Goal: Task Accomplishment & Management: Use online tool/utility

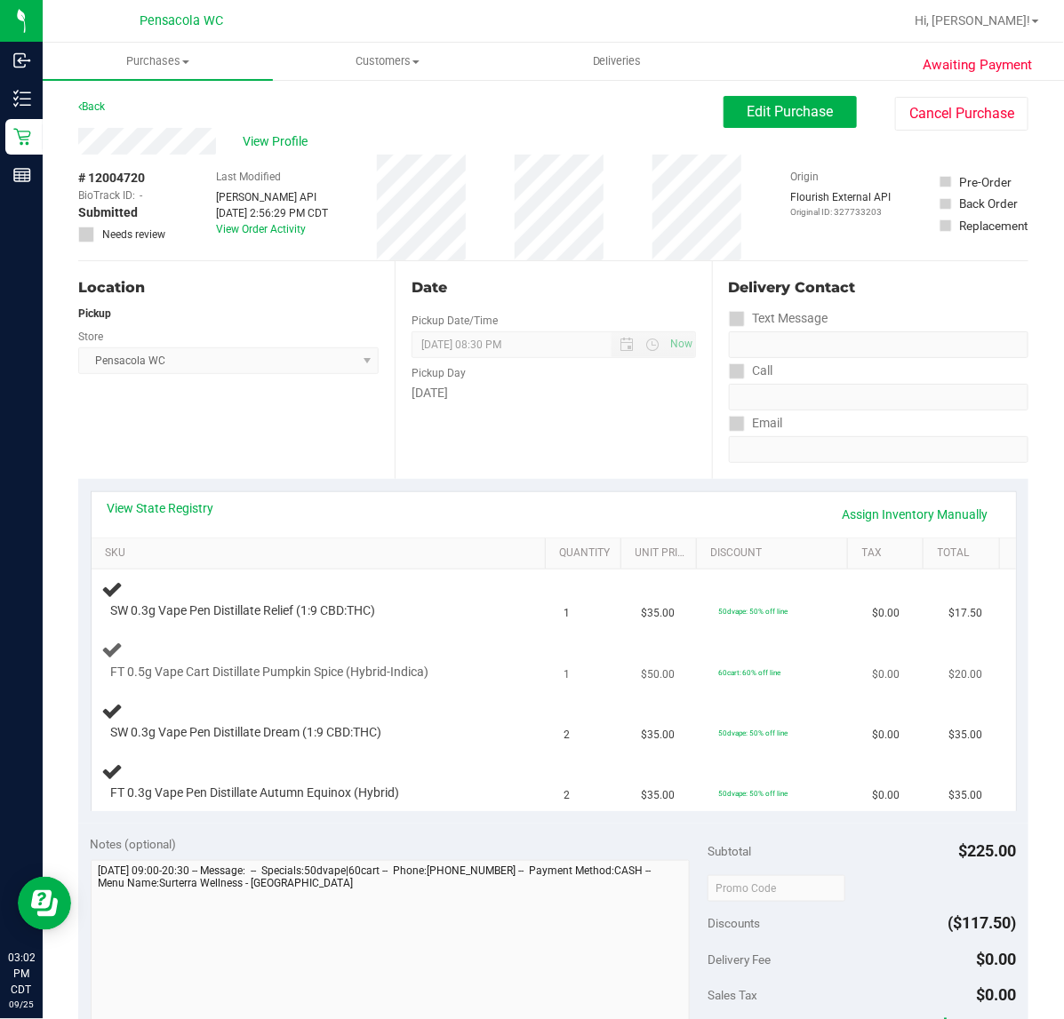
click at [411, 662] on div "FT 0.5g Vape Cart Distillate Pumpkin Spice (Hybrid-Indica)" at bounding box center [322, 660] width 441 height 42
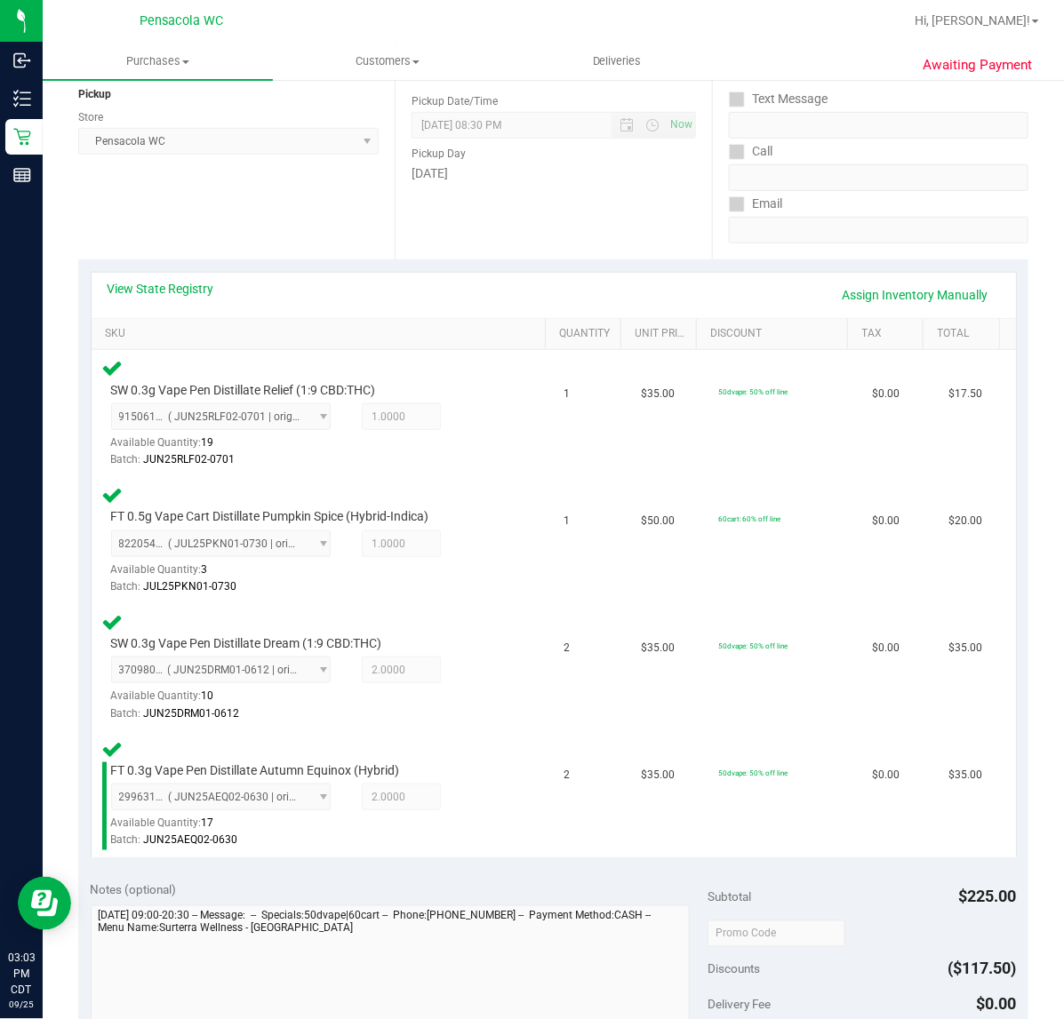
scroll to position [555, 0]
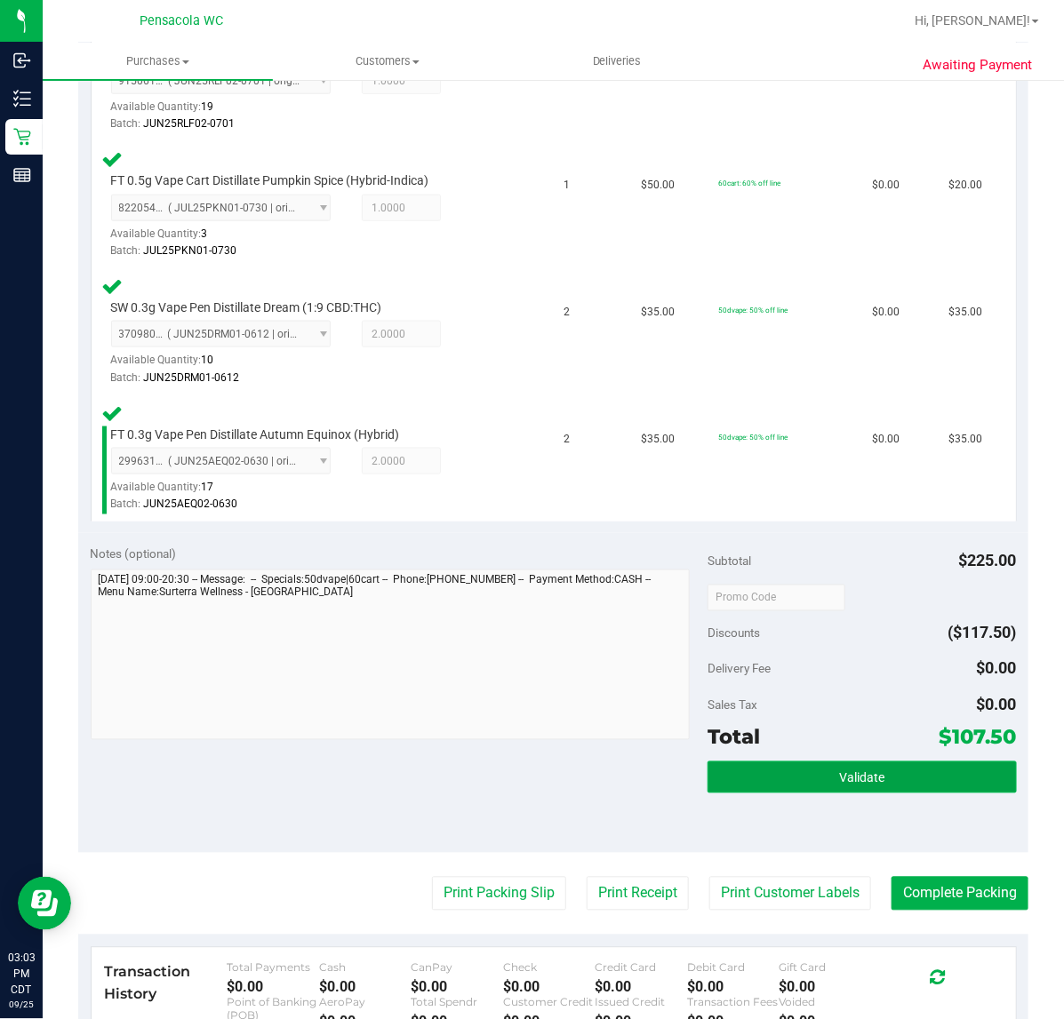
click at [871, 786] on button "Validate" at bounding box center [861, 777] width 308 height 32
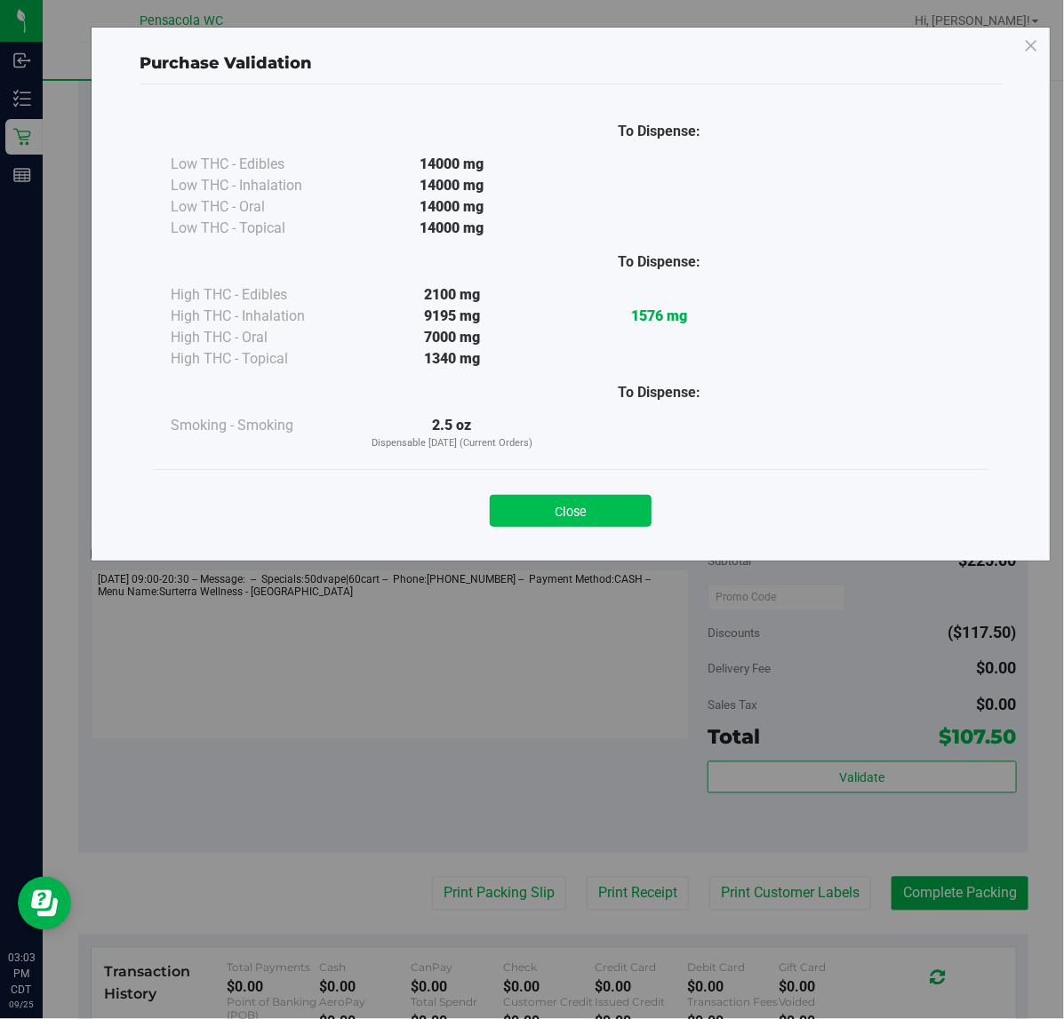
click at [579, 522] on button "Close" at bounding box center [571, 511] width 162 height 32
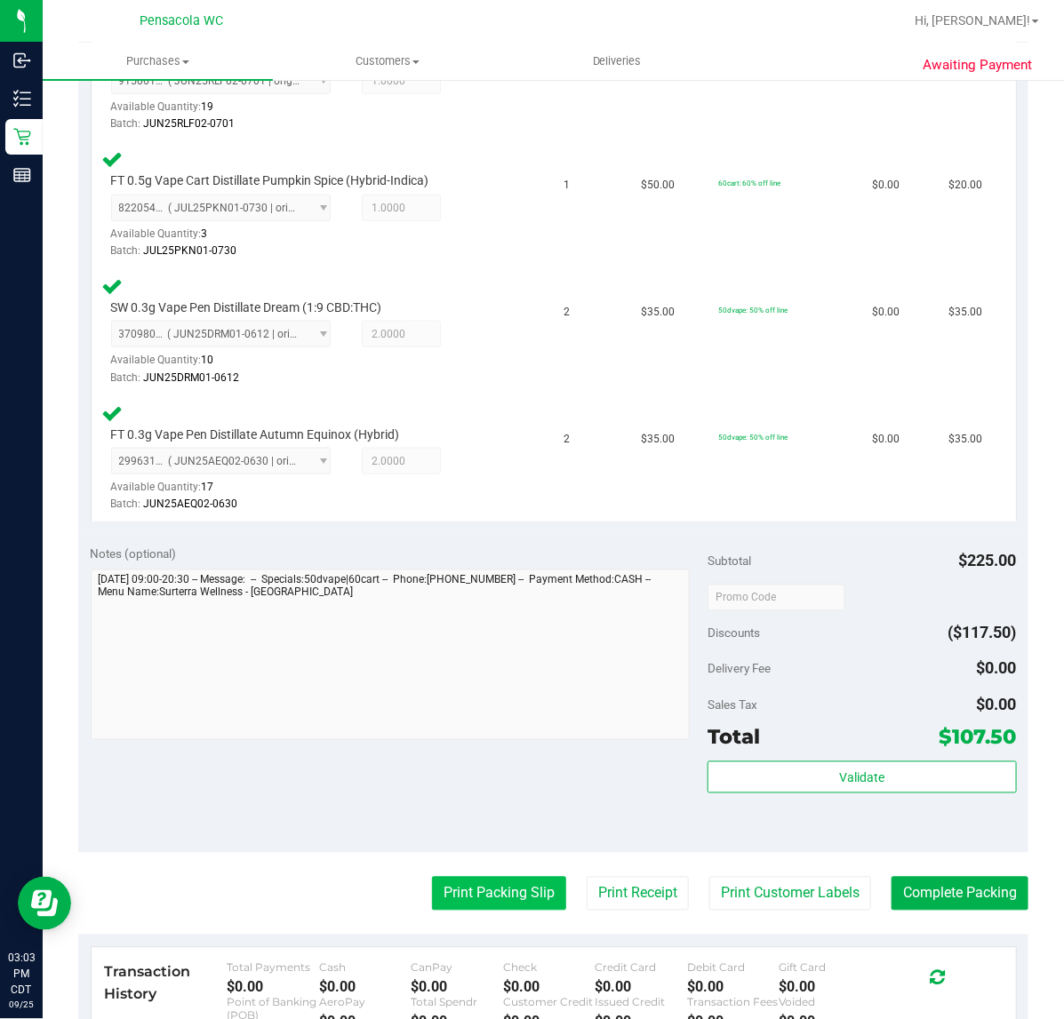
click at [499, 886] on button "Print Packing Slip" at bounding box center [499, 894] width 134 height 34
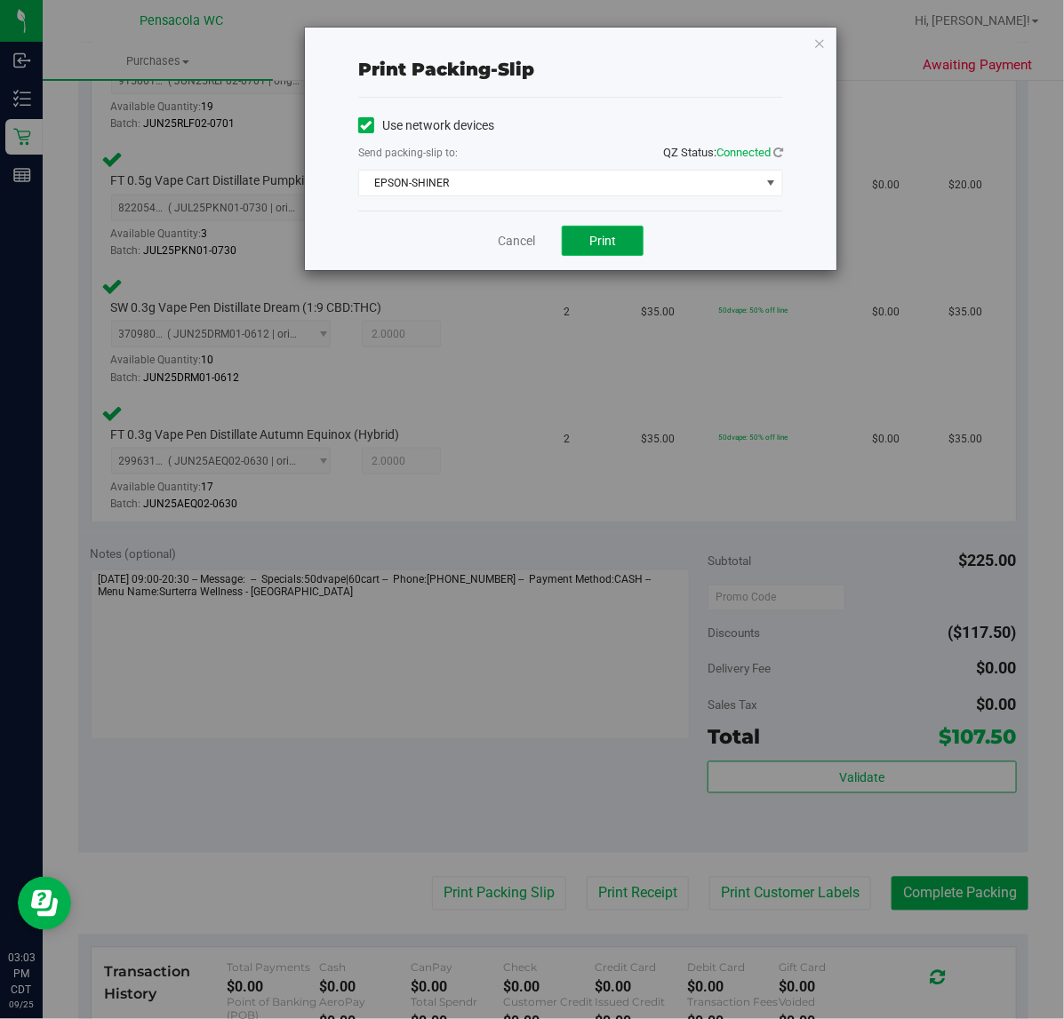
click at [594, 234] on button "Print" at bounding box center [603, 241] width 82 height 30
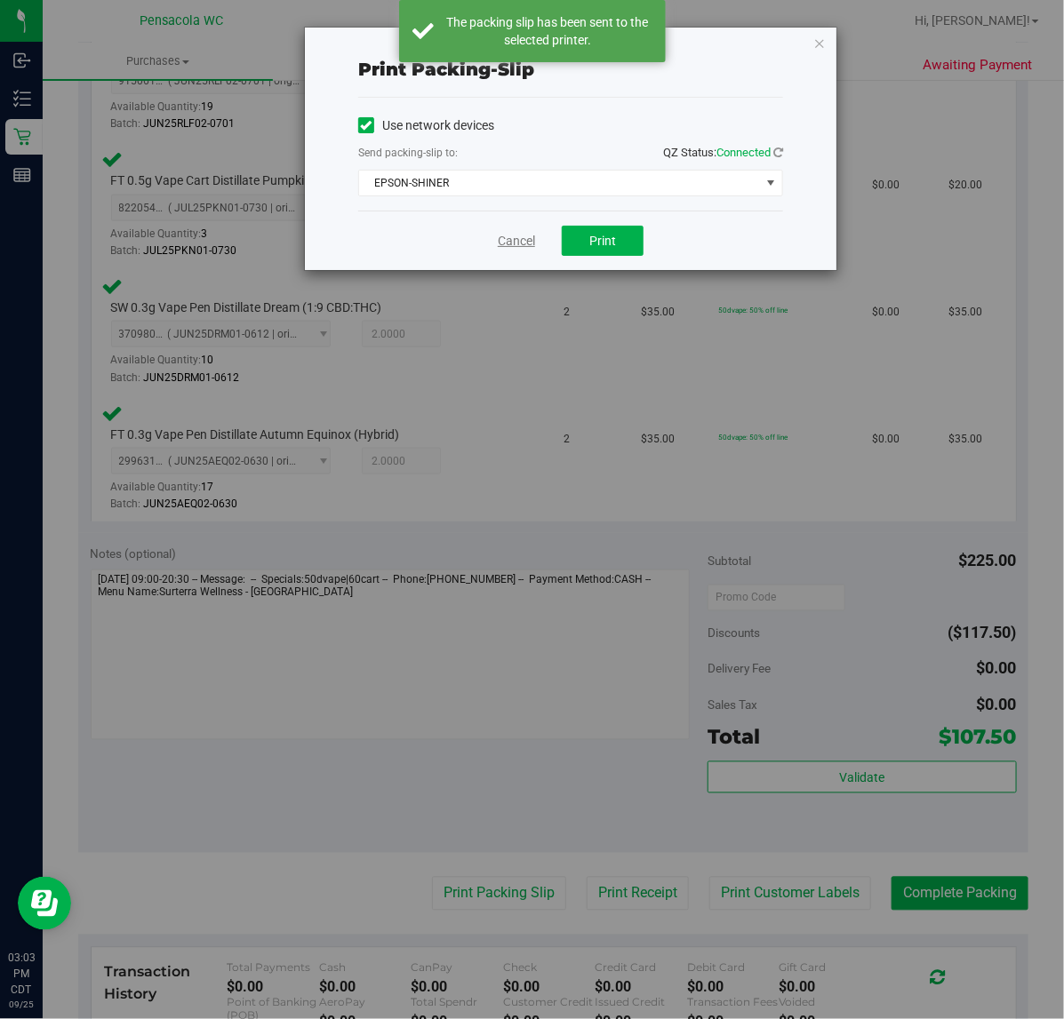
click at [509, 243] on link "Cancel" at bounding box center [516, 241] width 37 height 19
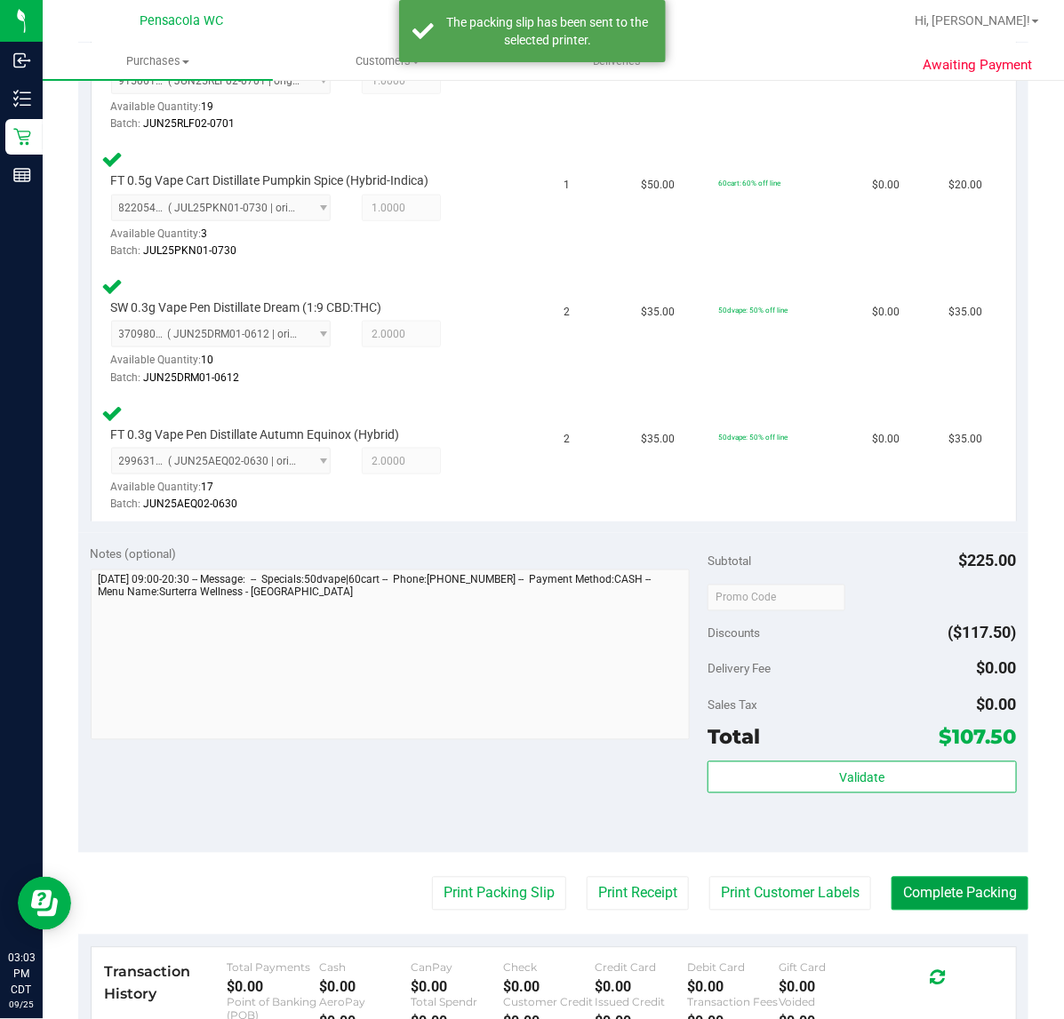
click at [953, 886] on button "Complete Packing" at bounding box center [959, 894] width 137 height 34
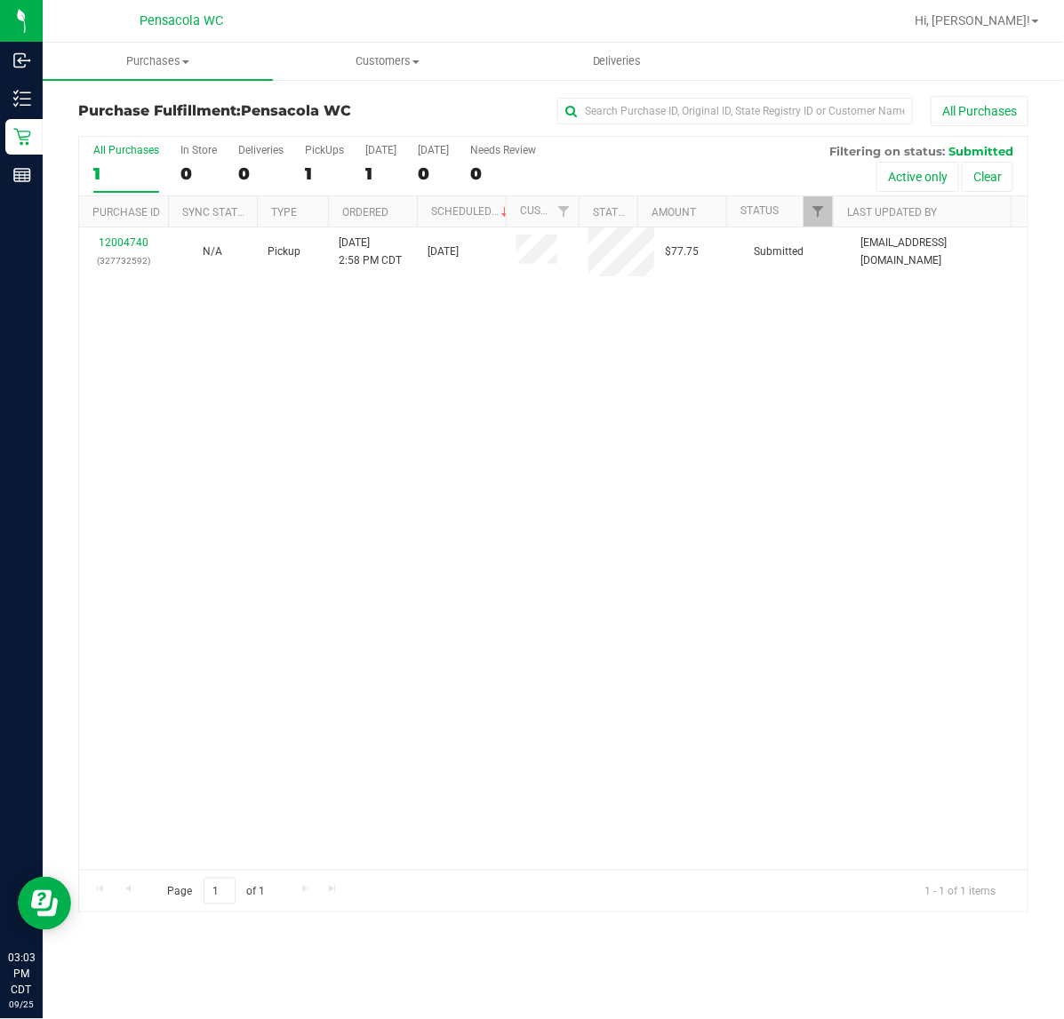
click at [116, 249] on link "12004740" at bounding box center [124, 242] width 50 height 12
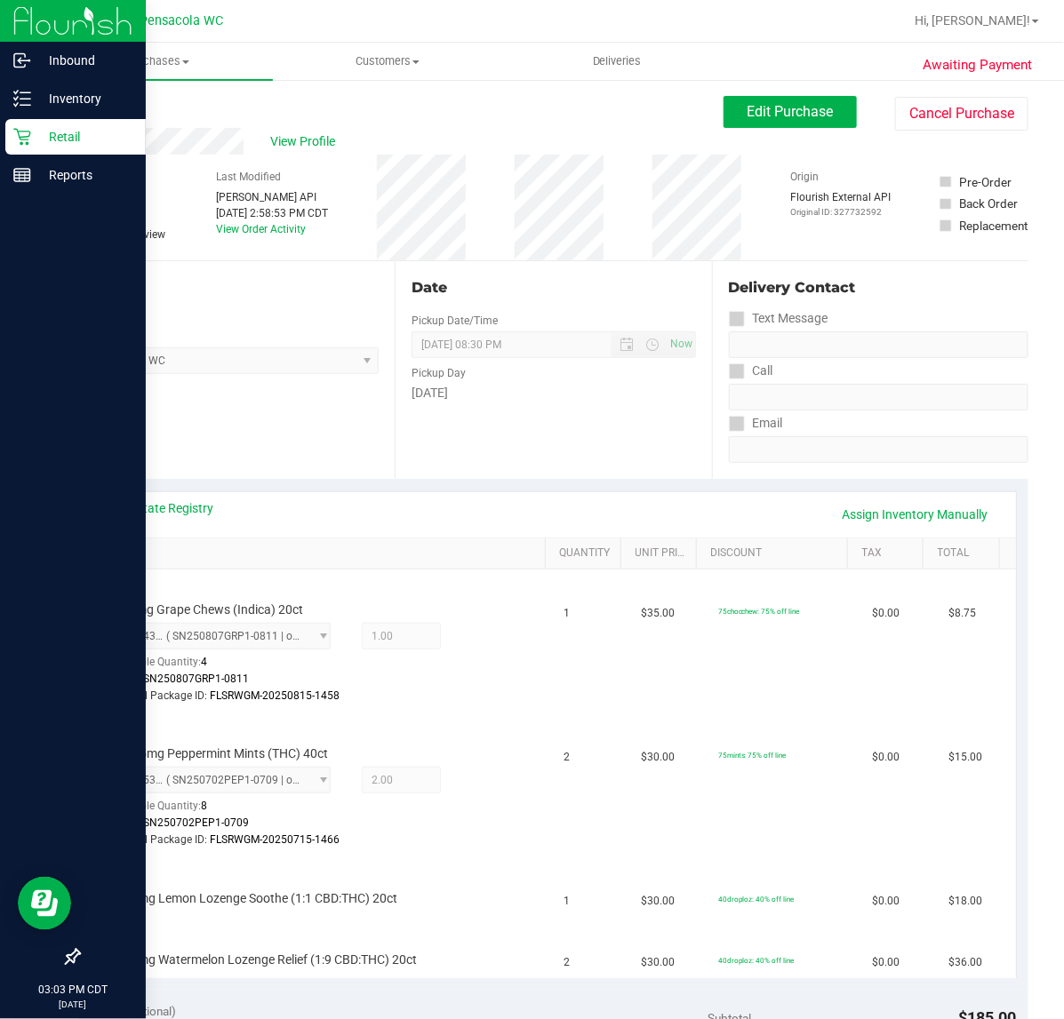
click at [18, 136] on icon at bounding box center [22, 137] width 18 height 18
